Goal: Register for event/course

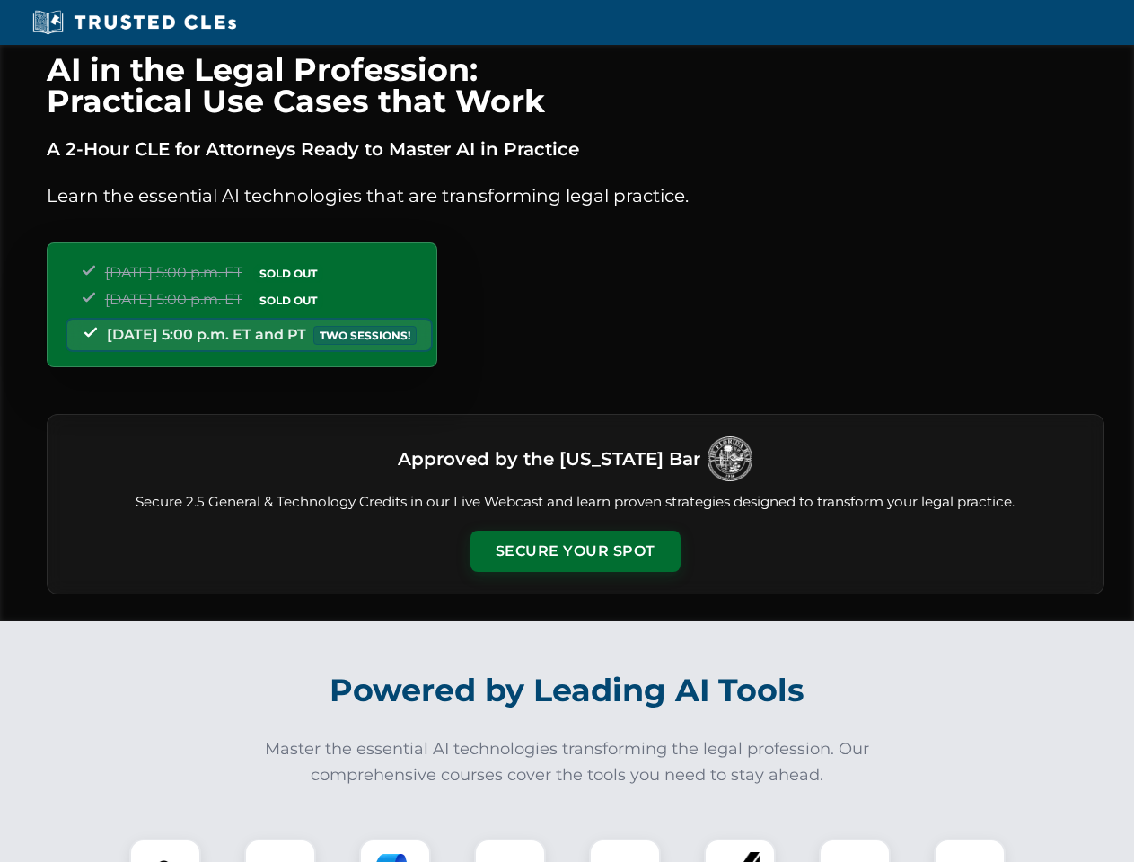
click at [575, 551] on button "Secure Your Spot" at bounding box center [575, 551] width 210 height 41
click at [165, 850] on img at bounding box center [165, 874] width 52 height 52
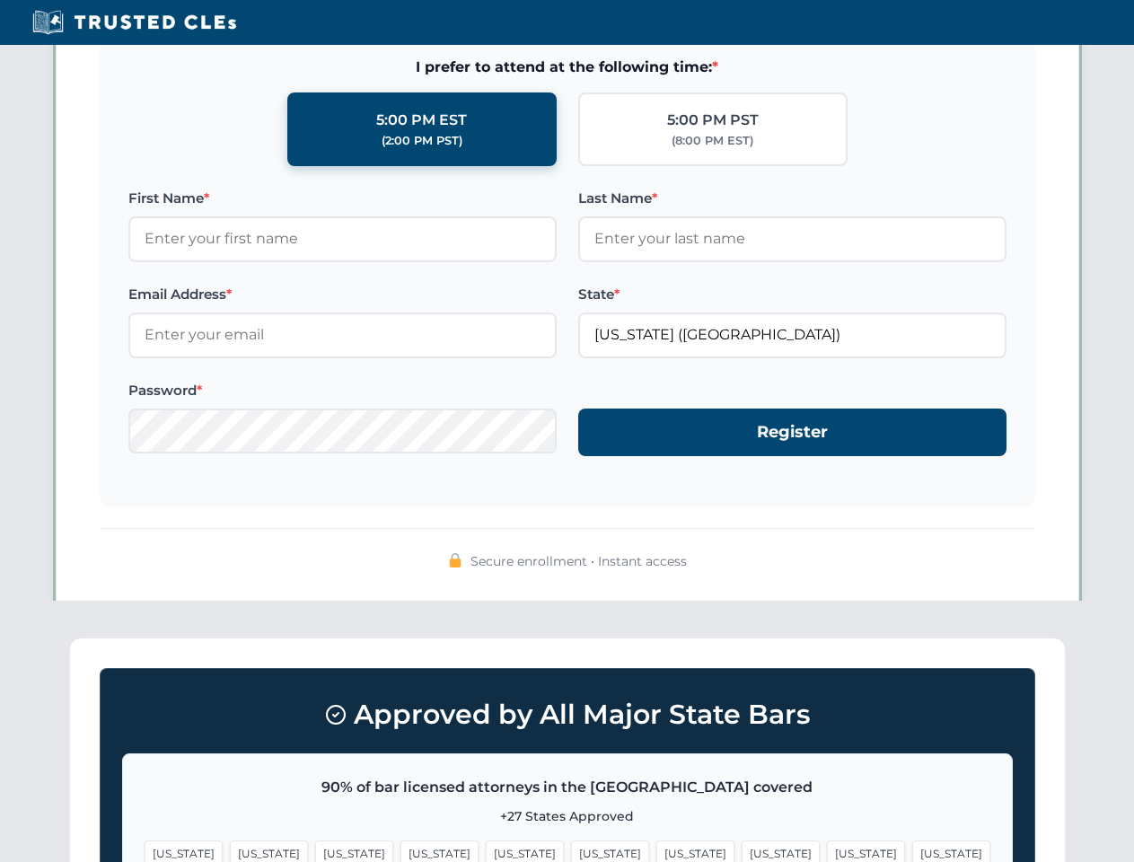
click at [656, 850] on span "[US_STATE]" at bounding box center [695, 853] width 78 height 26
click at [827, 850] on span "[US_STATE]" at bounding box center [866, 853] width 78 height 26
